Goal: Transaction & Acquisition: Purchase product/service

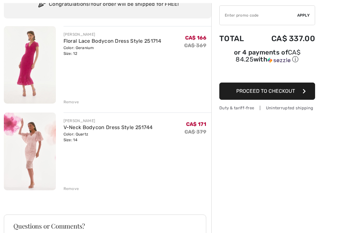
scroll to position [57, 0]
click at [42, 152] on img at bounding box center [30, 152] width 52 height 78
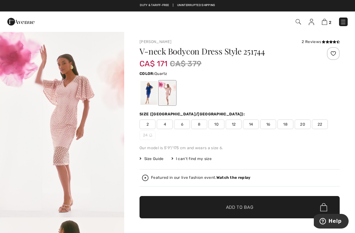
click at [270, 131] on div "2 4 6 8 10 12 14 16 18 20 22 24" at bounding box center [239, 130] width 200 height 20
click at [276, 124] on span "16" at bounding box center [268, 125] width 16 height 10
click at [248, 203] on span "✔ Added to Bag Add to Bag" at bounding box center [239, 207] width 200 height 22
click at [325, 30] on div "3 Added to Bag Joseph Ribkoff Floral Lace Bodycon Dress Style 251714 CA$ 166 CA…" at bounding box center [177, 21] width 355 height 20
click at [323, 27] on div "3 Added to Bag Joseph Ribkoff Floral Lace Bodycon Dress Style 251714 CA$ 166 CA…" at bounding box center [250, 21] width 204 height 13
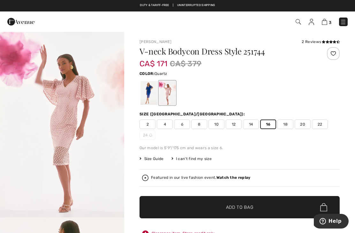
click at [325, 20] on img at bounding box center [324, 22] width 5 height 6
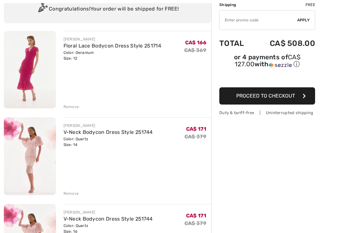
scroll to position [53, 0]
click at [75, 192] on div "Remove" at bounding box center [72, 194] width 16 height 6
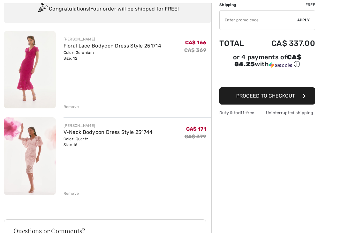
click at [35, 64] on img at bounding box center [30, 70] width 52 height 78
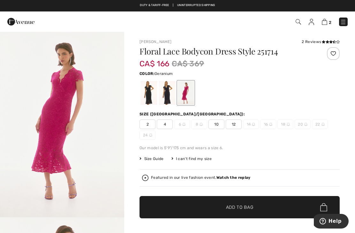
click at [148, 94] on div at bounding box center [148, 93] width 17 height 24
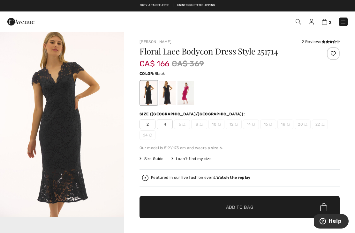
click at [173, 91] on div at bounding box center [167, 93] width 17 height 24
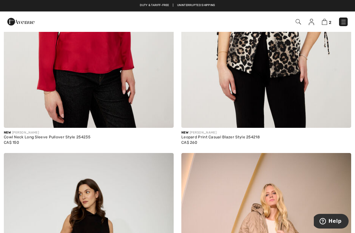
scroll to position [1904, 0]
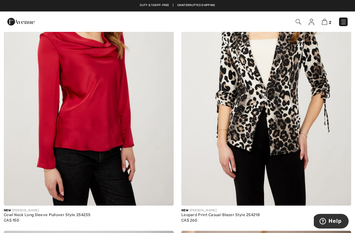
click at [24, 18] on img at bounding box center [20, 21] width 27 height 13
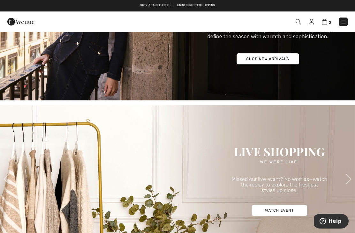
scroll to position [100, 0]
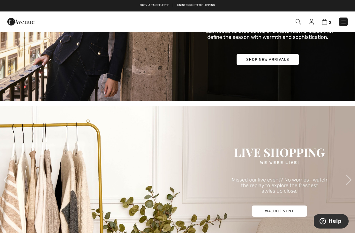
click at [263, 68] on img at bounding box center [177, 16] width 355 height 170
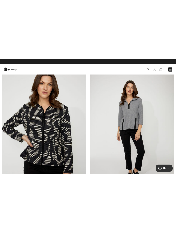
scroll to position [461, 0]
